Goal: Task Accomplishment & Management: Manage account settings

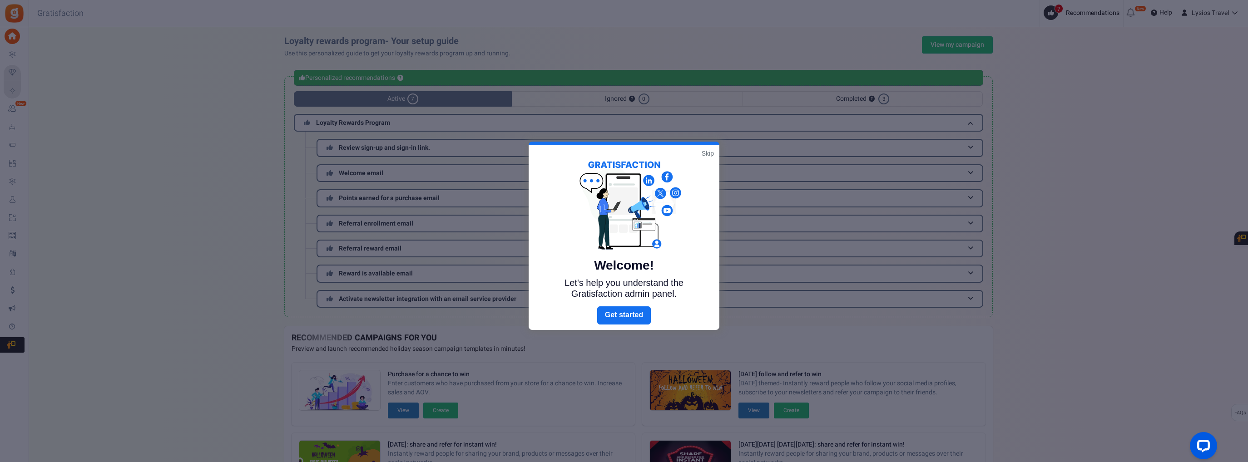
click at [709, 152] on link "Skip" at bounding box center [708, 153] width 12 height 9
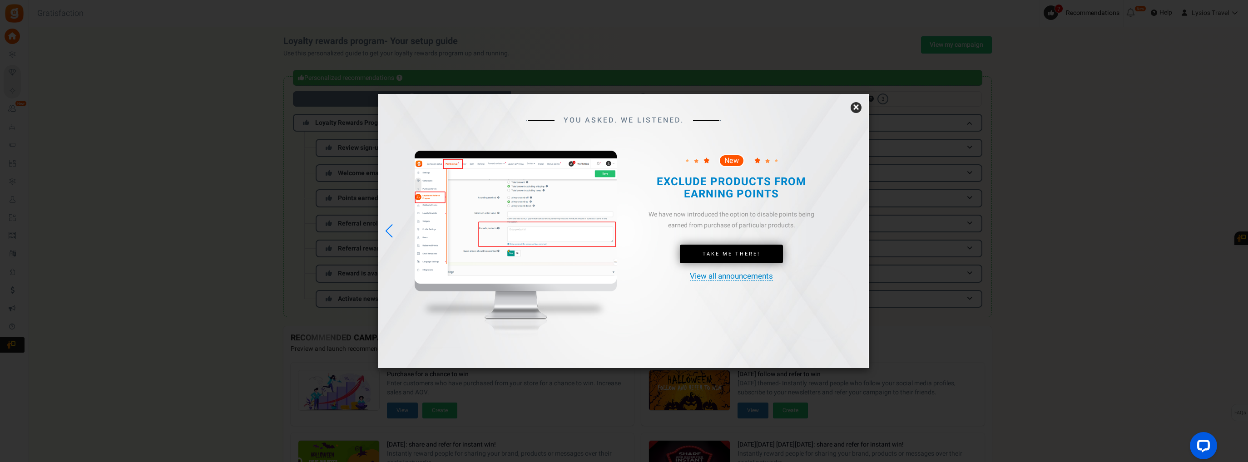
click at [856, 106] on link "×" at bounding box center [856, 107] width 11 height 11
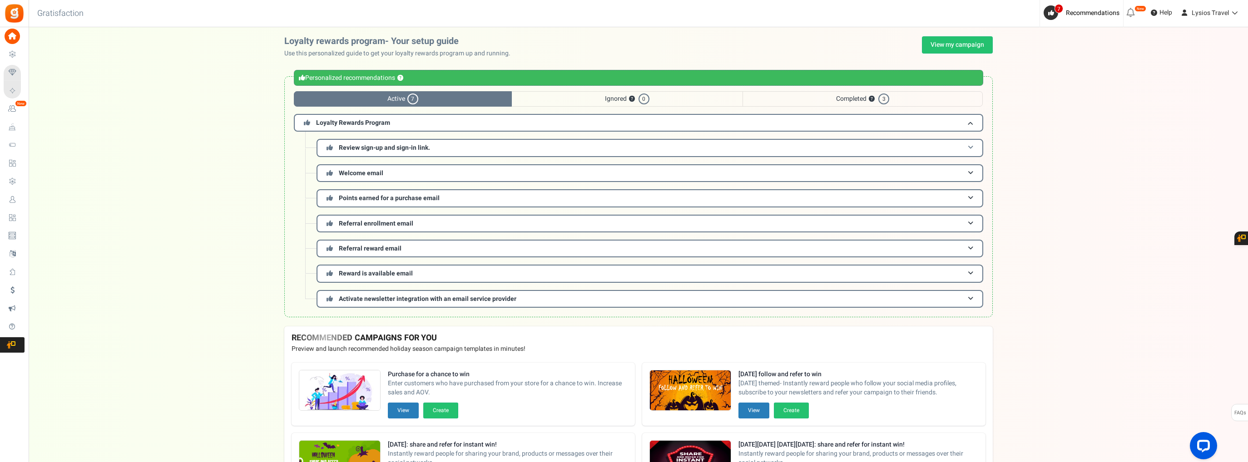
click at [379, 146] on span "Review sign-up and sign-in link." at bounding box center [384, 148] width 91 height 10
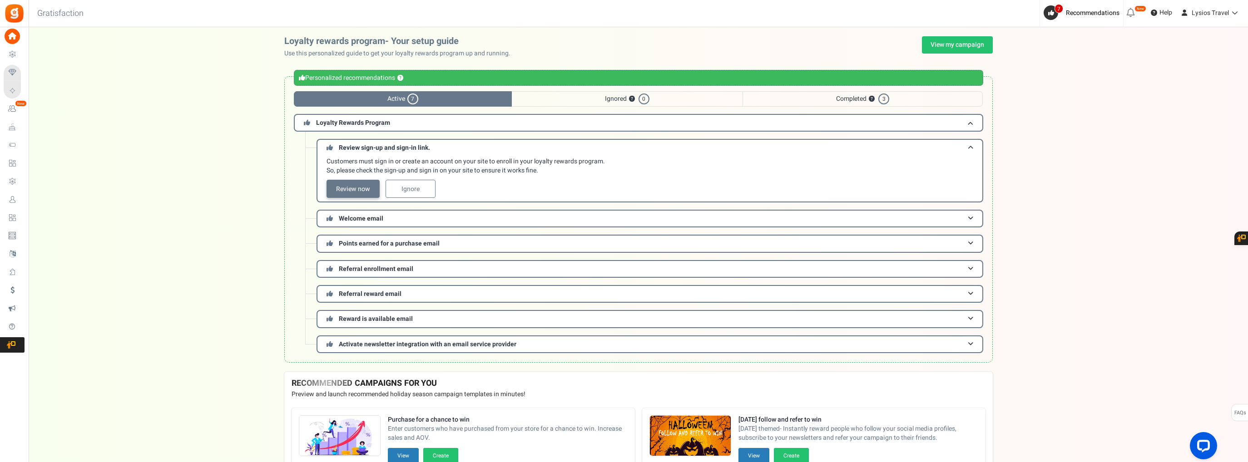
click at [367, 189] on link "Review now" at bounding box center [353, 189] width 53 height 18
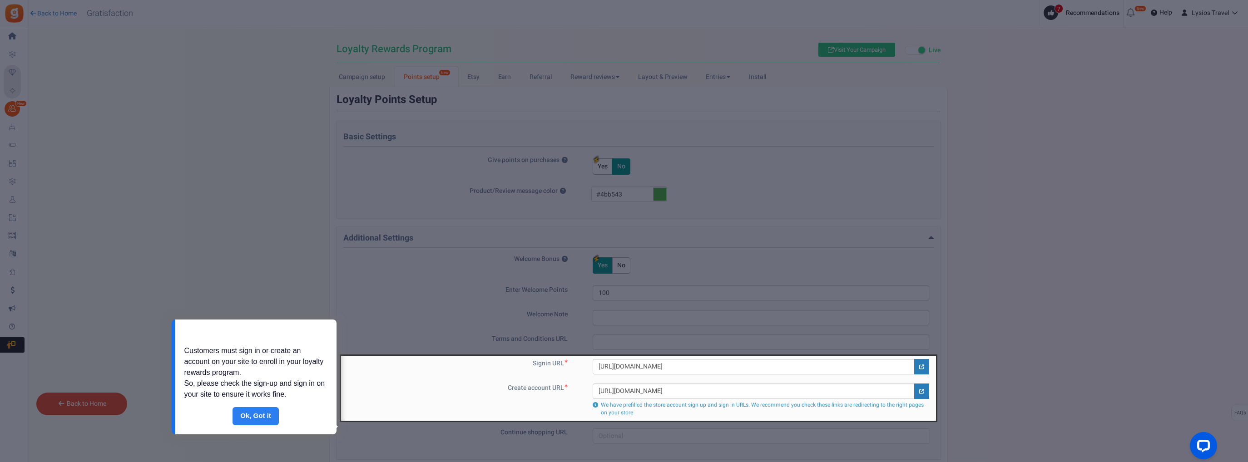
click at [266, 416] on link "Done" at bounding box center [256, 416] width 46 height 18
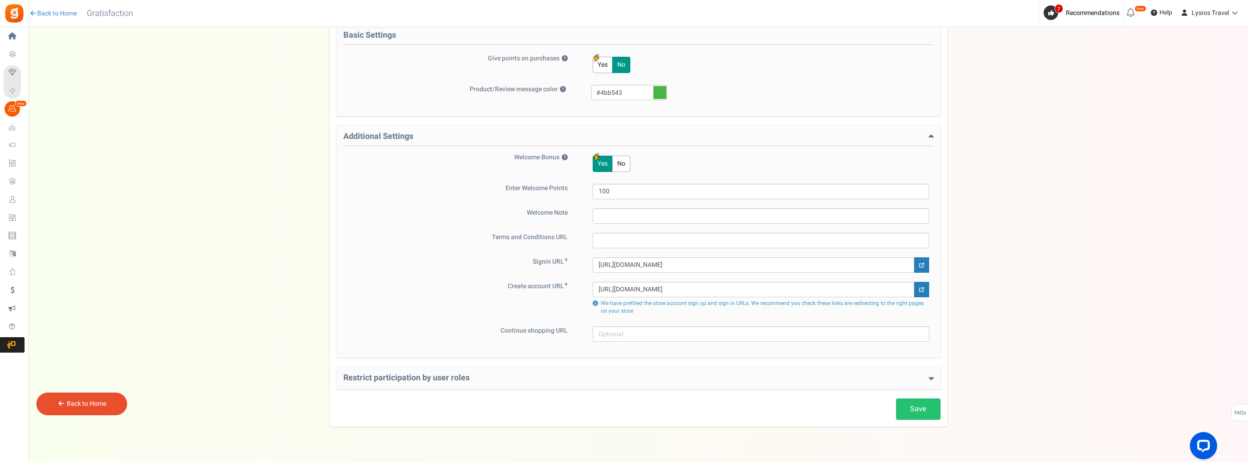
scroll to position [120, 0]
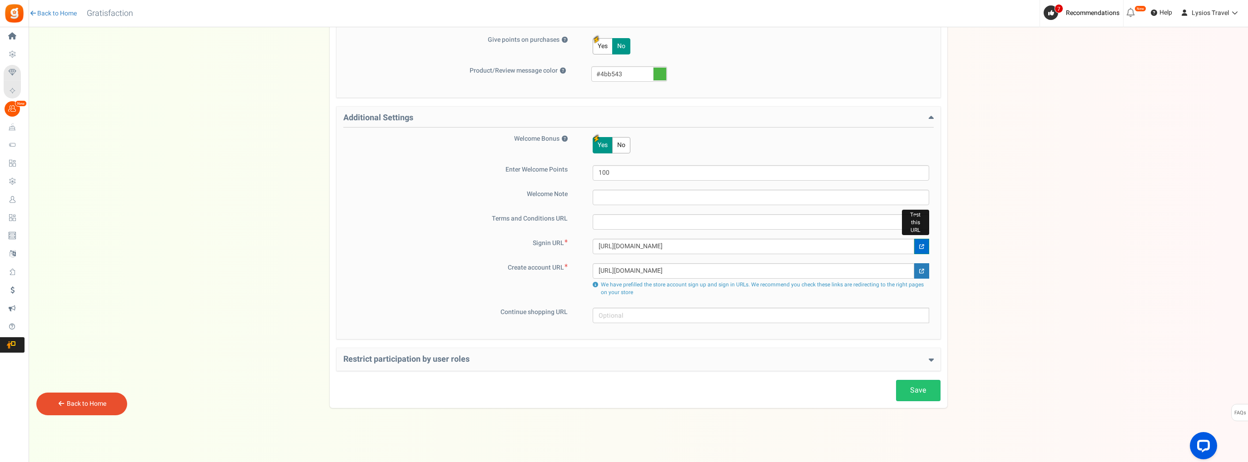
click at [925, 245] on link at bounding box center [921, 246] width 15 height 15
click at [812, 242] on input "[URL][DOMAIN_NAME]" at bounding box center [754, 246] width 322 height 15
drag, startPoint x: 812, startPoint y: 242, endPoint x: 584, endPoint y: 250, distance: 228.2
click at [584, 250] on div "[URL][DOMAIN_NAME]" at bounding box center [755, 246] width 348 height 15
paste input "register"
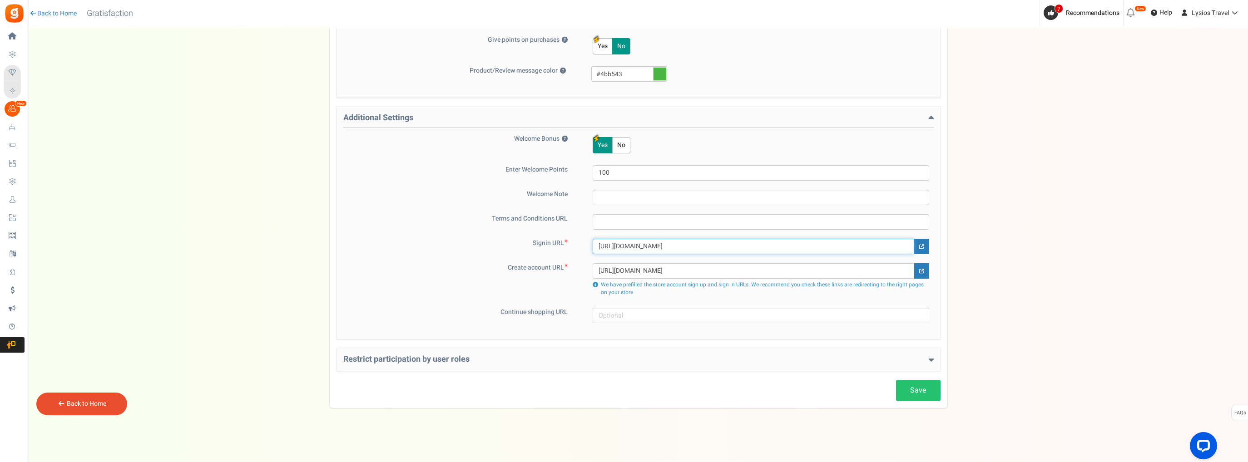
type input "[URL][DOMAIN_NAME]"
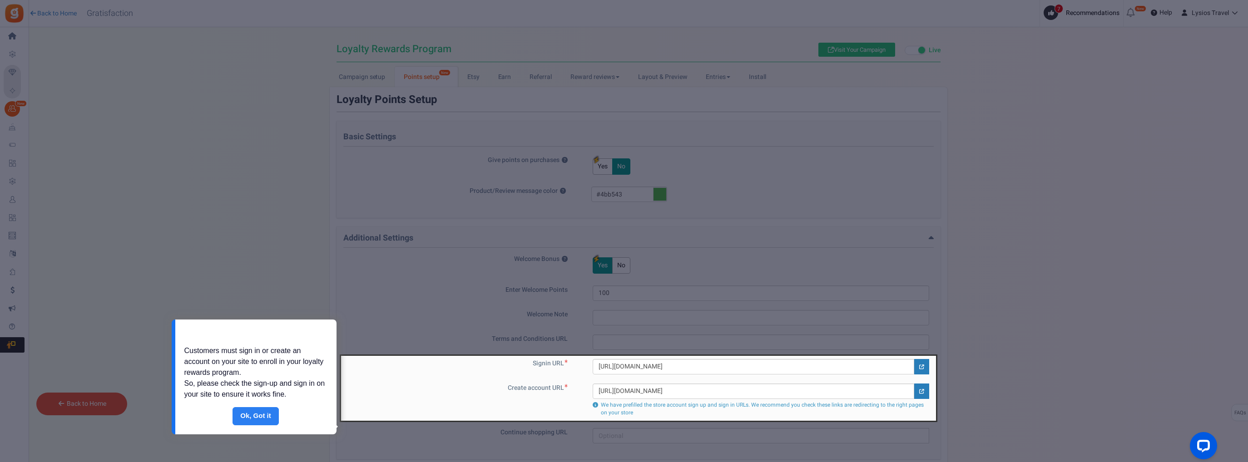
click at [253, 418] on link "Done" at bounding box center [256, 416] width 46 height 18
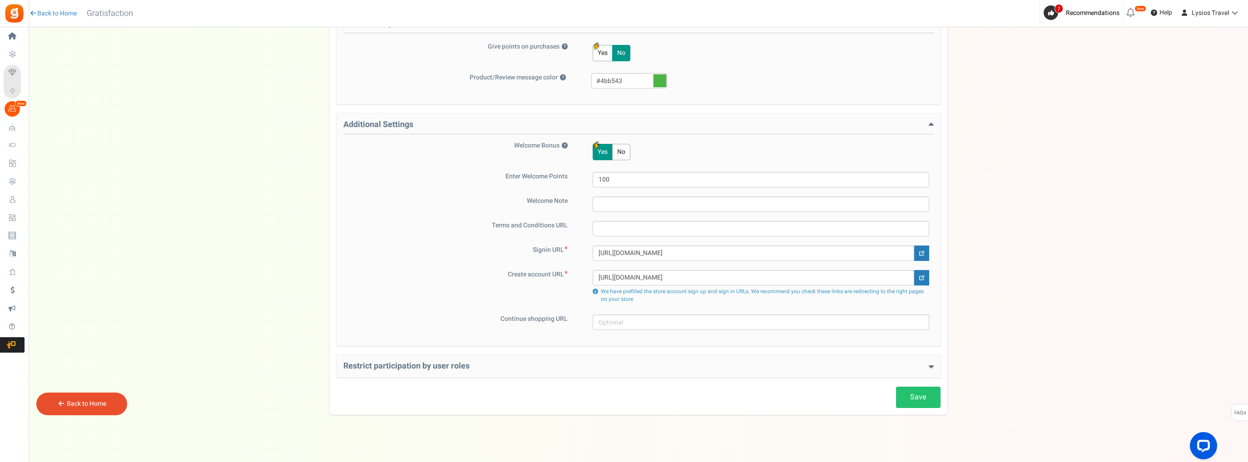
scroll to position [120, 0]
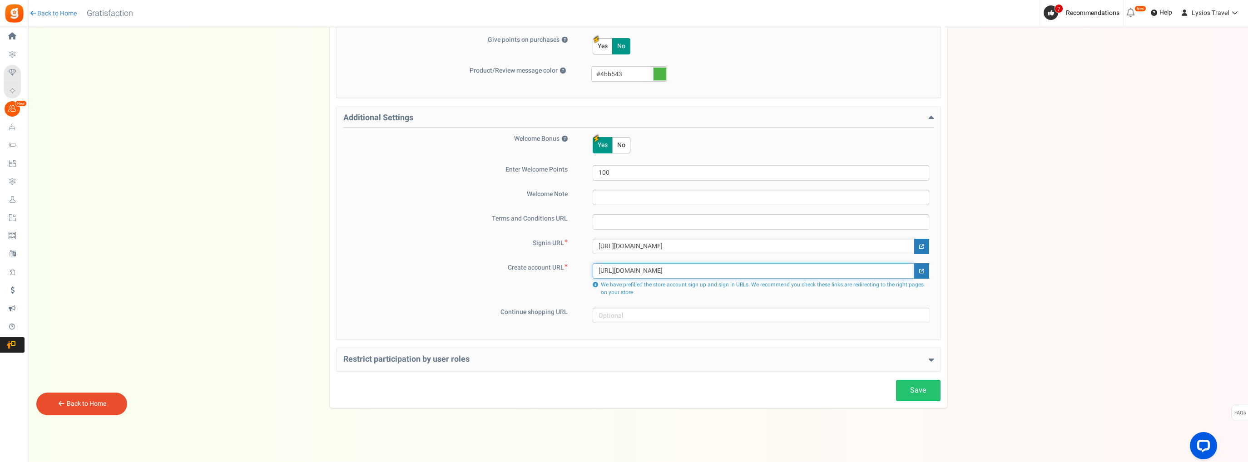
click at [828, 270] on input "[URL][DOMAIN_NAME]" at bounding box center [754, 270] width 322 height 15
drag, startPoint x: 827, startPoint y: 269, endPoint x: 553, endPoint y: 268, distance: 273.4
click at [553, 268] on div "Create account URL [URL][DOMAIN_NAME] We have prefilled the store account sign …" at bounding box center [638, 280] width 590 height 35
paste input "register"
type input "[URL][DOMAIN_NAME]"
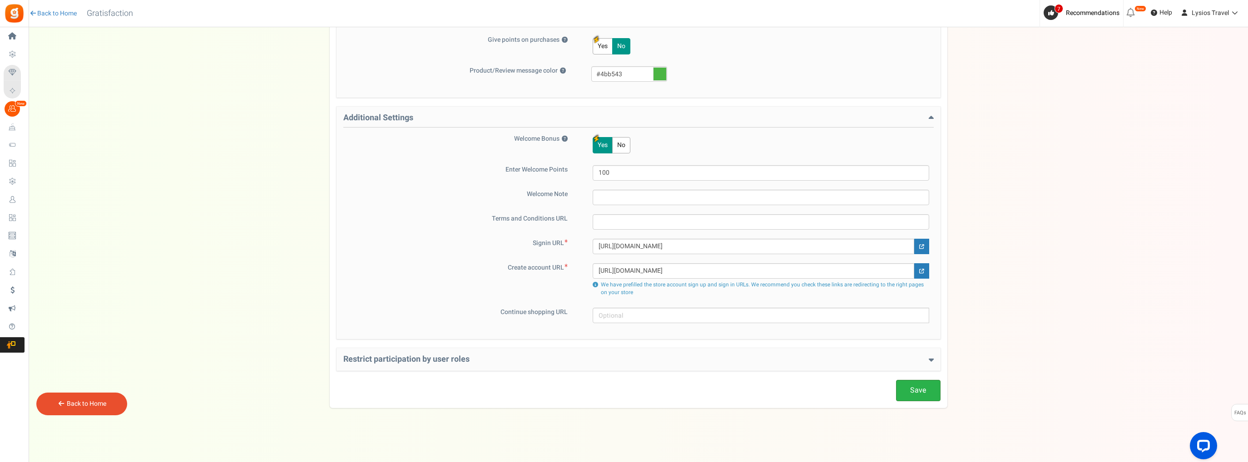
click at [911, 392] on link "Save" at bounding box center [918, 390] width 45 height 21
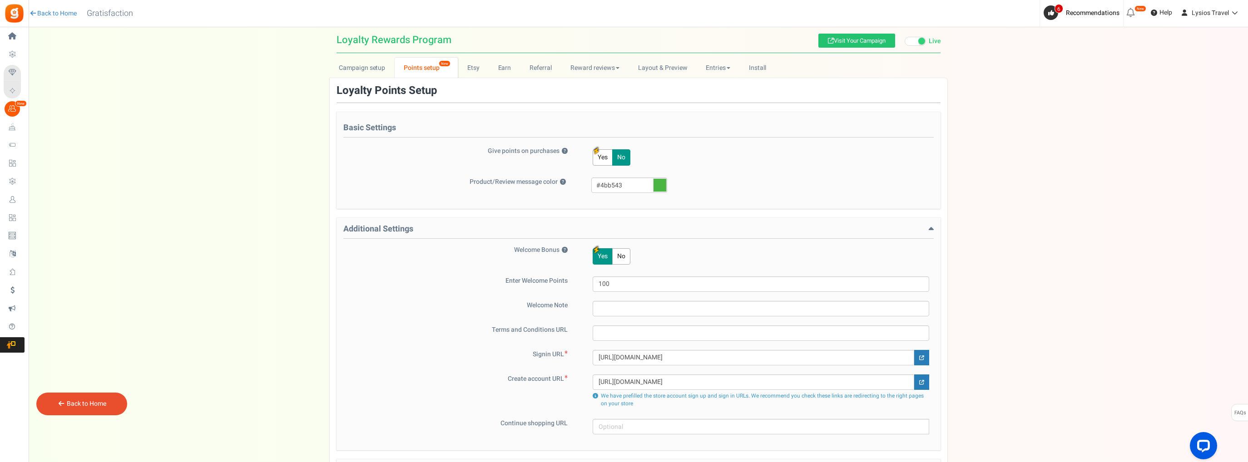
scroll to position [0, 0]
